Goal: Task Accomplishment & Management: Use online tool/utility

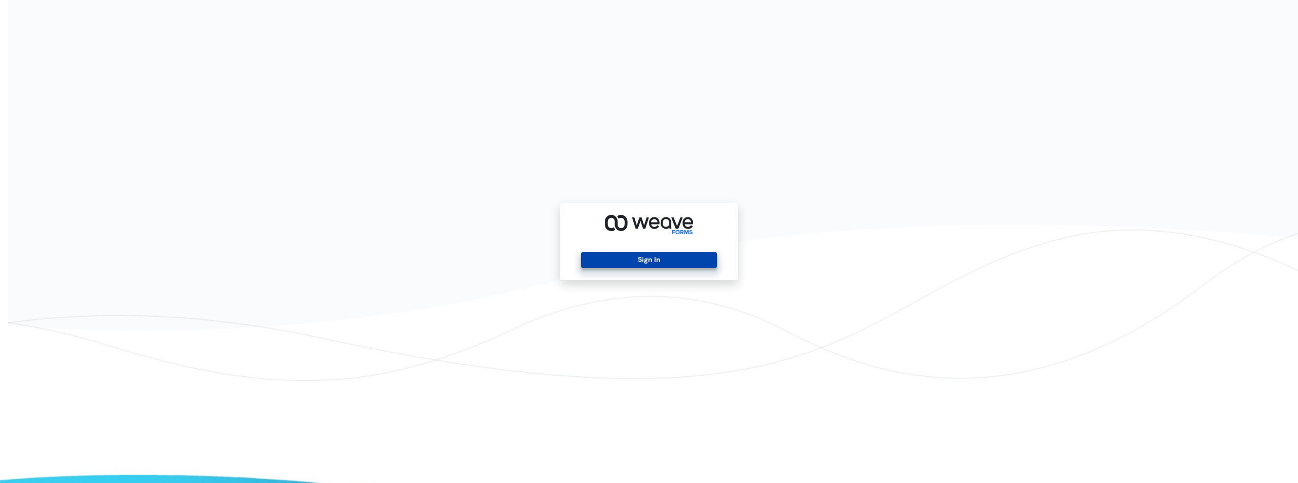
click at [694, 261] on button "Sign In" at bounding box center [648, 260] width 135 height 16
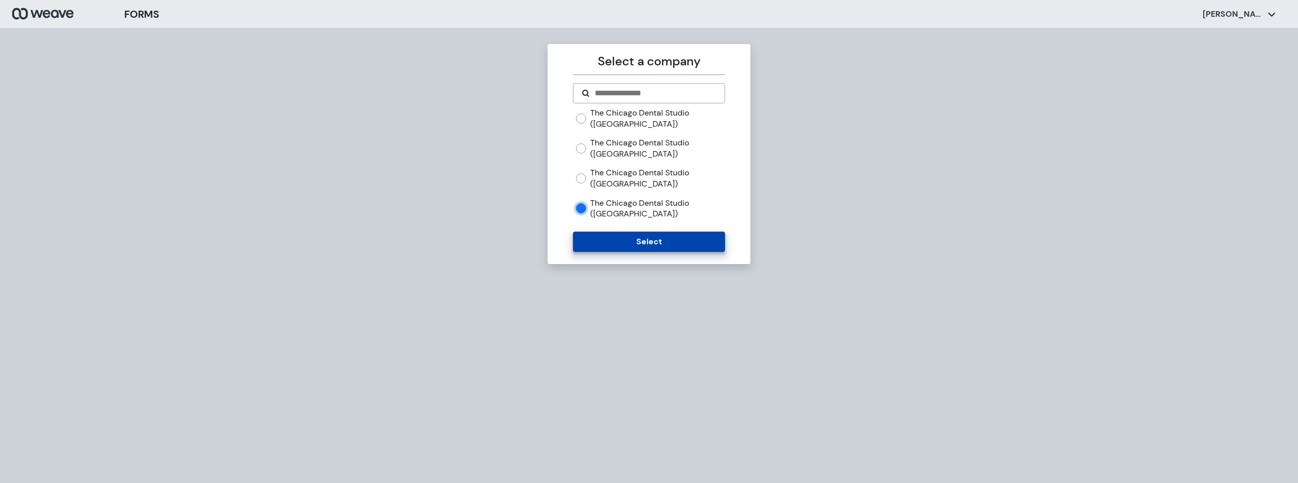
click at [631, 241] on button "Select" at bounding box center [649, 242] width 152 height 20
